Goal: Navigation & Orientation: Find specific page/section

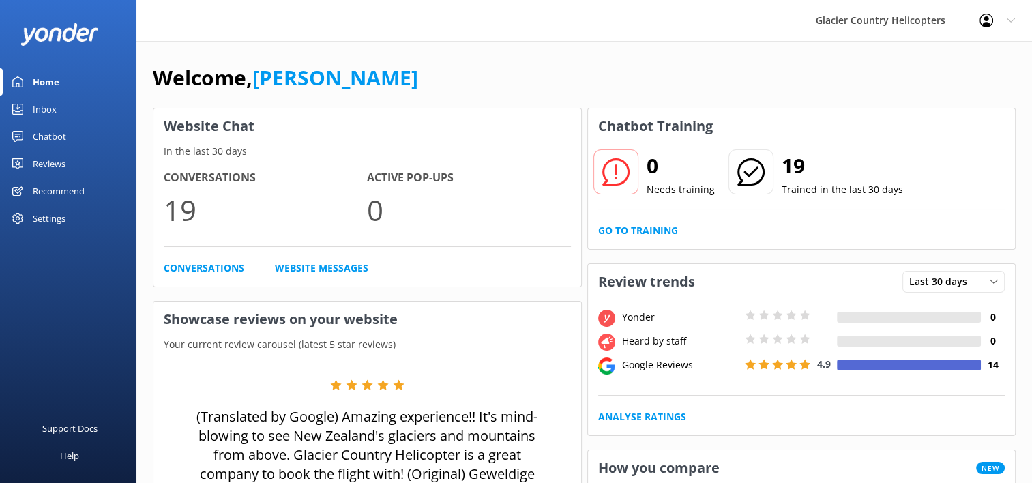
click at [65, 88] on link "Home" at bounding box center [68, 81] width 136 height 27
click at [49, 98] on div "Inbox" at bounding box center [45, 109] width 24 height 27
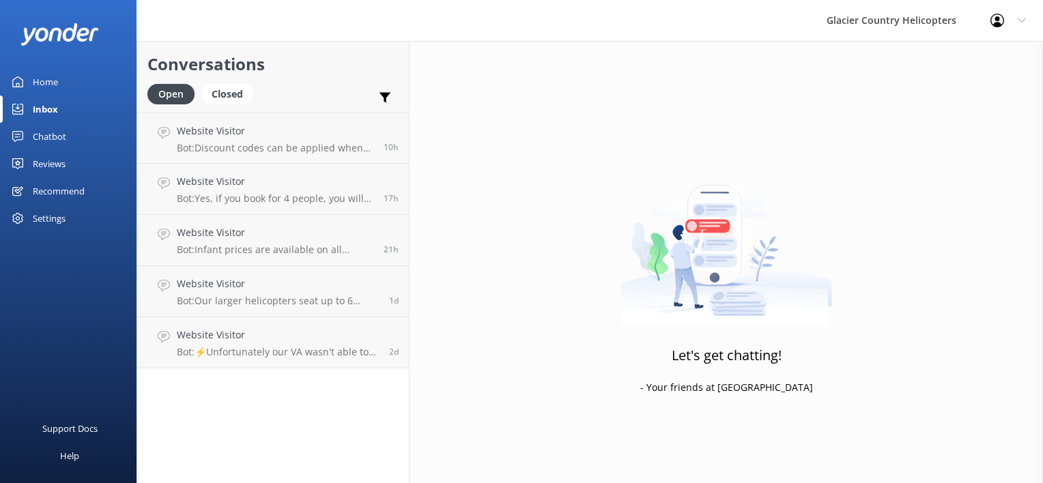
click at [46, 82] on div "Home" at bounding box center [45, 81] width 25 height 27
